Goal: Use online tool/utility: Use online tool/utility

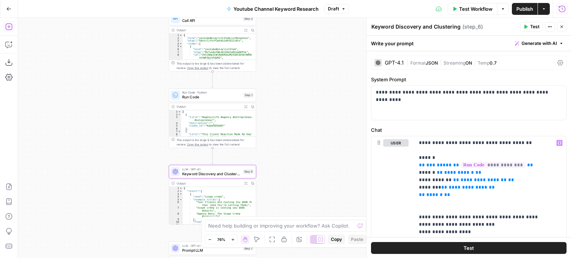
scroll to position [149, 0]
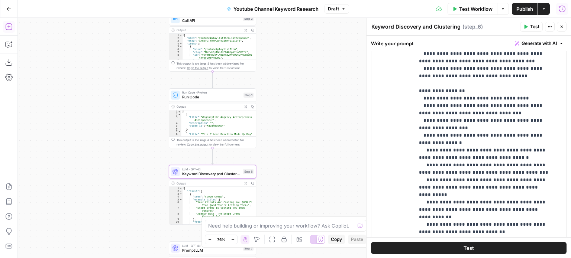
click at [123, 162] on div "true false Workflow Set Inputs Inputs Call API Call API Step 2 Output Expand Ou…" at bounding box center [294, 138] width 553 height 241
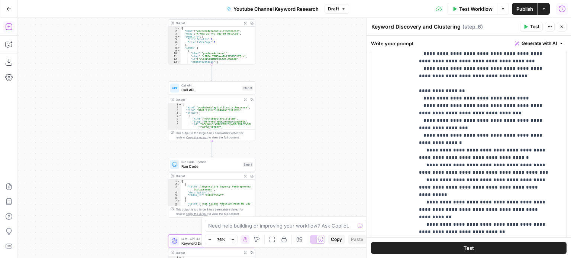
drag, startPoint x: 279, startPoint y: 189, endPoint x: 282, endPoint y: 166, distance: 23.2
click at [278, 196] on div "true false Workflow Set Inputs Inputs Call API Call API Step 2 Output Expand Ou…" at bounding box center [294, 138] width 553 height 241
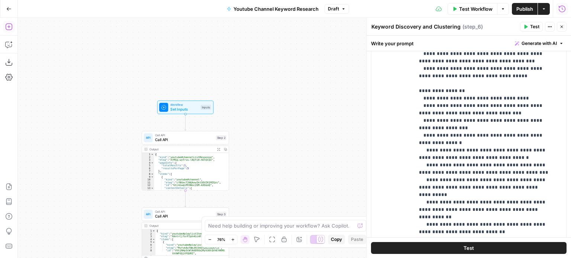
click at [305, 65] on div "true false Workflow Set Inputs Inputs Call API Call API Step 2 Output Expand Ou…" at bounding box center [294, 138] width 553 height 241
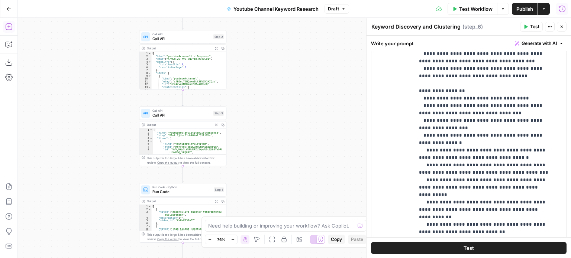
click at [316, 75] on div "true false Workflow Set Inputs Inputs Call API Call API Step 2 Output Expand Ou…" at bounding box center [294, 138] width 553 height 241
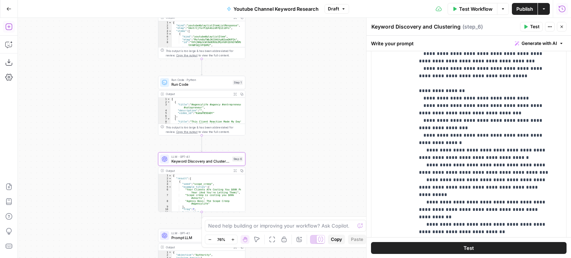
drag, startPoint x: 306, startPoint y: 105, endPoint x: 306, endPoint y: 99, distance: 5.6
click at [306, 99] on div "true false Workflow Set Inputs Inputs Call API Call API Step 2 Output Expand Ou…" at bounding box center [294, 138] width 553 height 241
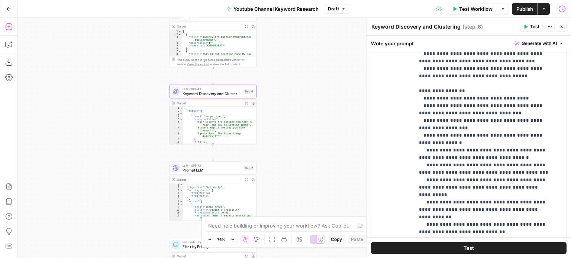
click at [71, 22] on div "true false Workflow Set Inputs Inputs Call API Call API Step 2 Output Expand Ou…" at bounding box center [294, 138] width 553 height 241
type textarea "*"
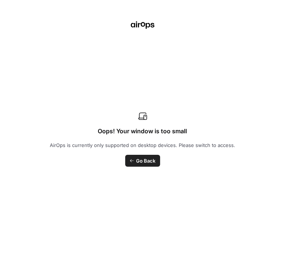
click at [285, 99] on div "Oops! Your window is too small AirOps is currently only supported on desktop de…" at bounding box center [142, 129] width 285 height 258
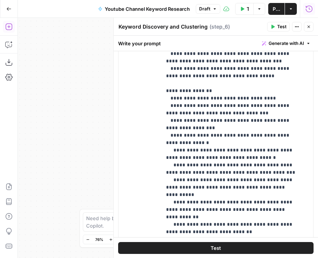
click at [305, 28] on button "Close" at bounding box center [309, 27] width 10 height 10
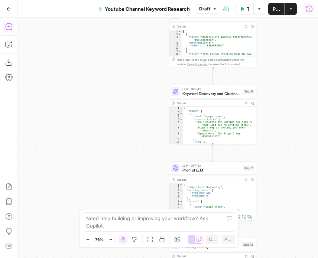
click at [119, 169] on div "true false Workflow Set Inputs Inputs Call API Call API Step 2 Output Expand Ou…" at bounding box center [168, 138] width 300 height 241
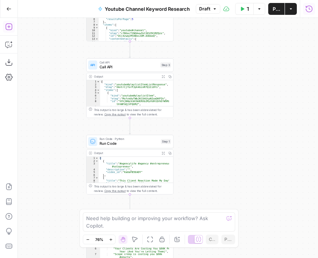
drag, startPoint x: 110, startPoint y: 123, endPoint x: 41, endPoint y: 162, distance: 78.9
click at [41, 162] on div "true false Workflow Set Inputs Inputs Call API Call API Step 2 Output Expand Ou…" at bounding box center [168, 138] width 300 height 241
click at [51, 71] on div "true false Workflow Set Inputs Inputs Call API Call API Step 2 Output Expand Ou…" at bounding box center [168, 138] width 300 height 241
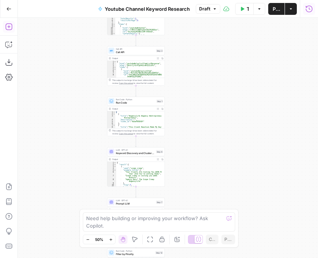
click at [195, 120] on div "true false Workflow Set Inputs Inputs Call API Call API Step 2 Output Expand Ou…" at bounding box center [168, 138] width 300 height 241
click at [139, 152] on span "Keyword Discovery and Clustering" at bounding box center [135, 153] width 39 height 4
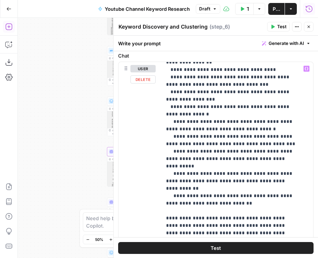
scroll to position [216, 0]
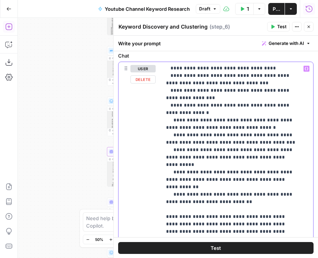
click at [293, 132] on p "**********" at bounding box center [232, 105] width 132 height 513
click at [287, 144] on p "**********" at bounding box center [232, 105] width 132 height 513
click at [289, 150] on p "**********" at bounding box center [232, 105] width 132 height 513
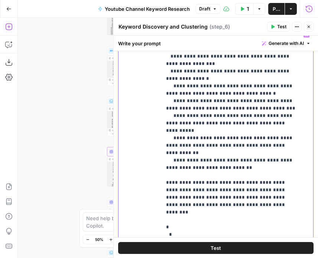
scroll to position [112, 0]
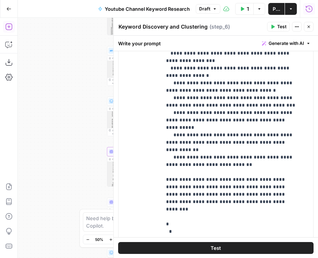
drag, startPoint x: 67, startPoint y: 114, endPoint x: 51, endPoint y: 109, distance: 17.2
click at [48, 111] on div "true false Workflow Set Inputs Inputs Call API Call API Step 2 Output Expand Ou…" at bounding box center [168, 138] width 300 height 241
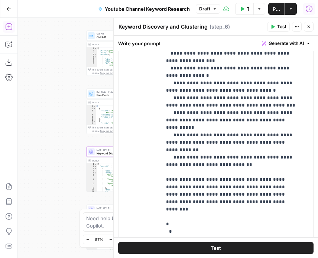
drag, startPoint x: 65, startPoint y: 90, endPoint x: 54, endPoint y: 88, distance: 11.0
click at [45, 93] on div "true false Workflow Set Inputs Inputs Call API Call API Step 2 Output Expand Ou…" at bounding box center [168, 138] width 300 height 241
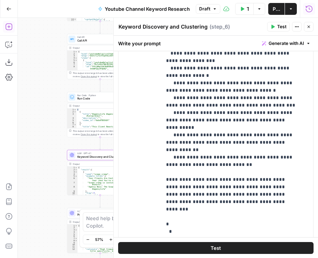
click at [310, 25] on icon "button" at bounding box center [309, 27] width 4 height 4
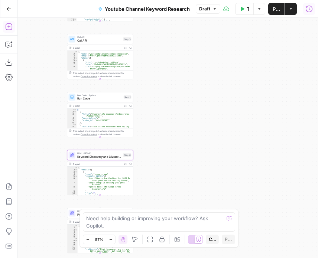
click at [310, 11] on icon "button" at bounding box center [309, 8] width 7 height 7
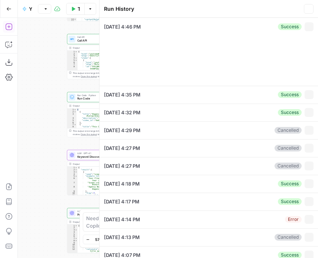
type input "AgencyUnfiltered"
type input "UCc4zwqiMtDWoc2UM-AXDaoQ"
type input "Positioning & Authority"
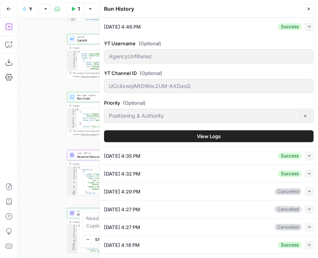
click at [243, 136] on button "View Logs" at bounding box center [209, 136] width 210 height 12
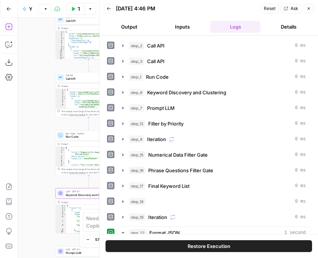
drag, startPoint x: 48, startPoint y: 99, endPoint x: 151, endPoint y: 111, distance: 103.7
click at [25, 134] on div "true false Workflow Set Inputs Inputs Call API Call API Step 2 Output Expand Ou…" at bounding box center [83, 138] width 131 height 241
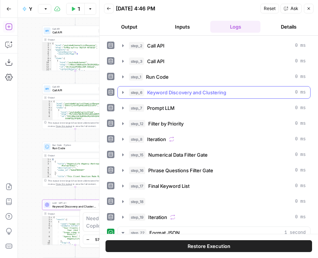
click at [192, 94] on span "Keyword Discovery and Clustering" at bounding box center [186, 92] width 79 height 7
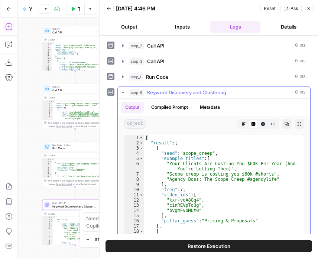
click at [192, 93] on span "Keyword Discovery and Clustering" at bounding box center [186, 92] width 79 height 7
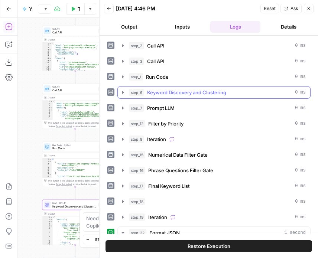
click at [191, 93] on span "Keyword Discovery and Clustering" at bounding box center [186, 92] width 79 height 7
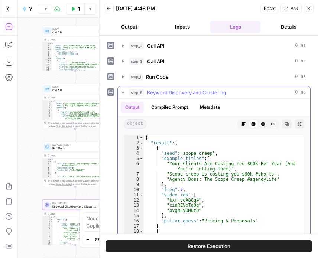
click at [191, 93] on span "Keyword Discovery and Clustering" at bounding box center [186, 92] width 79 height 7
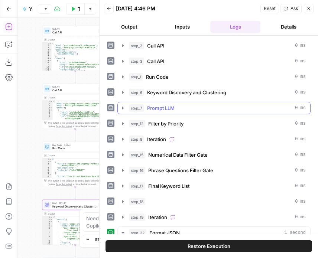
click at [187, 107] on div "step_7 Prompt LLM 0 ms" at bounding box center [217, 107] width 177 height 7
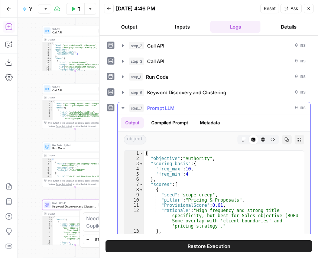
scroll to position [0, 0]
click at [227, 107] on div "step_7 Prompt LLM 0 ms" at bounding box center [217, 107] width 177 height 7
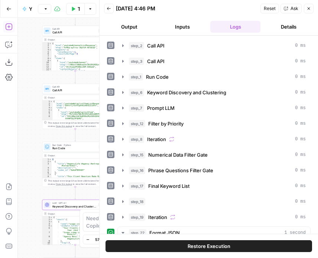
click at [308, 8] on icon "button" at bounding box center [309, 8] width 4 height 4
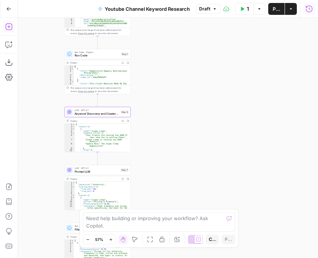
drag, startPoint x: 195, startPoint y: 164, endPoint x: 216, endPoint y: 57, distance: 109.9
click at [216, 57] on div "true false Workflow Set Inputs Inputs Call API Call API Step 2 Output Expand Ou…" at bounding box center [168, 138] width 300 height 241
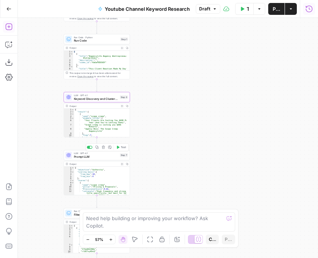
click at [110, 159] on span "Prompt LLM" at bounding box center [96, 157] width 44 height 4
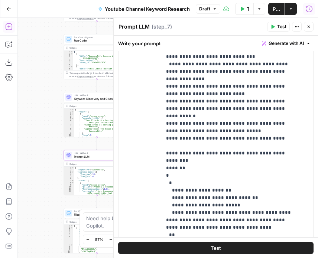
scroll to position [223, 0]
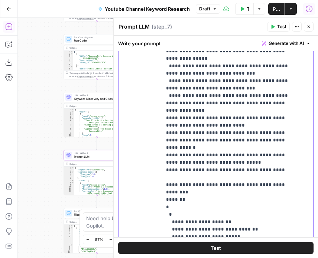
scroll to position [186, 0]
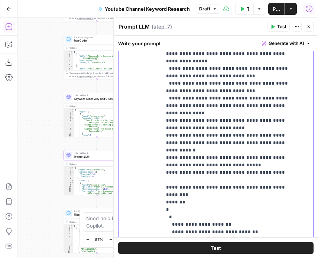
click at [264, 120] on p "**********" at bounding box center [232, 35] width 132 height 535
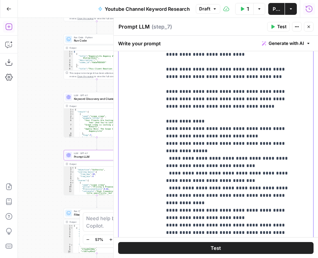
scroll to position [0, 0]
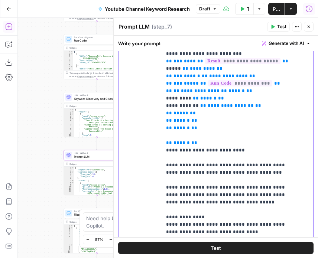
drag, startPoint x: 261, startPoint y: 180, endPoint x: 279, endPoint y: 95, distance: 86.7
